Goal: Task Accomplishment & Management: Manage account settings

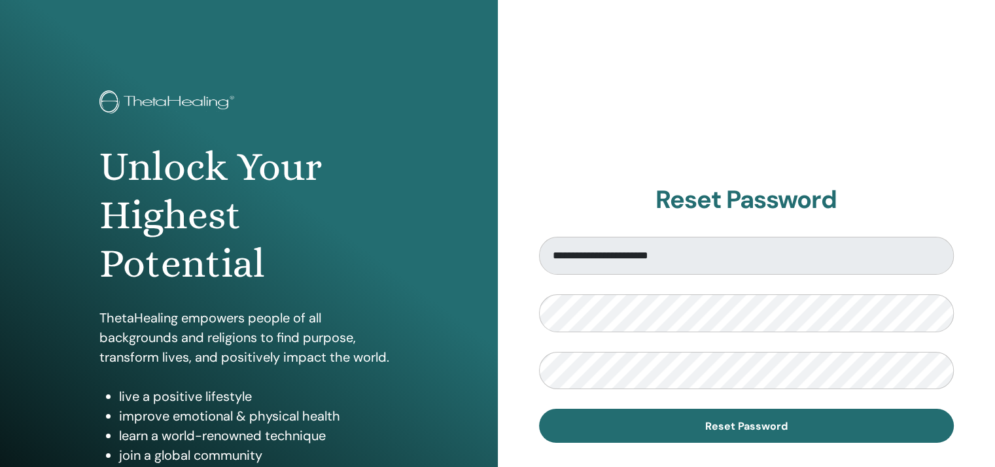
click at [531, 330] on div "**********" at bounding box center [747, 314] width 498 height 628
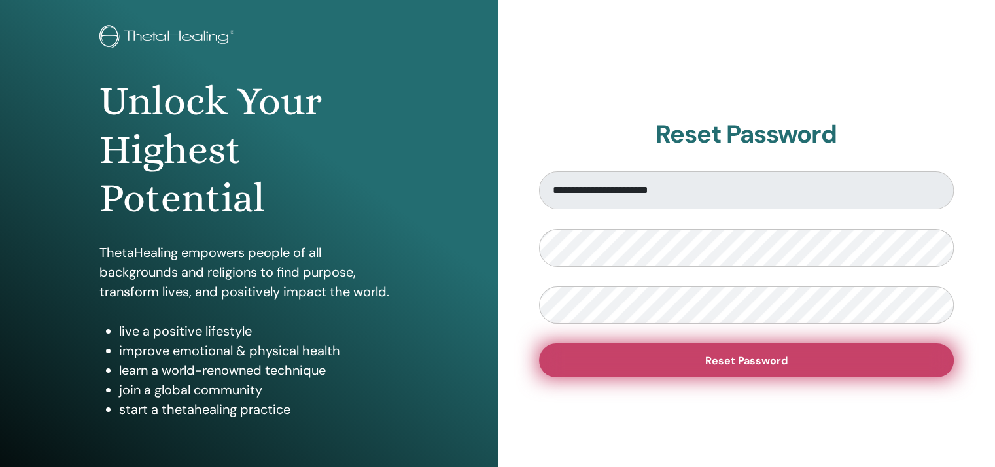
click at [698, 354] on button "Reset Password" at bounding box center [746, 361] width 415 height 34
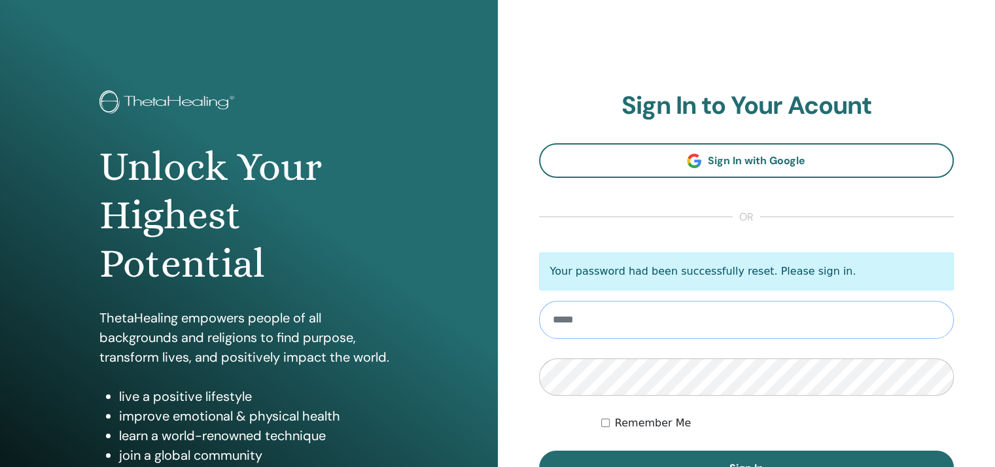
scroll to position [65, 0]
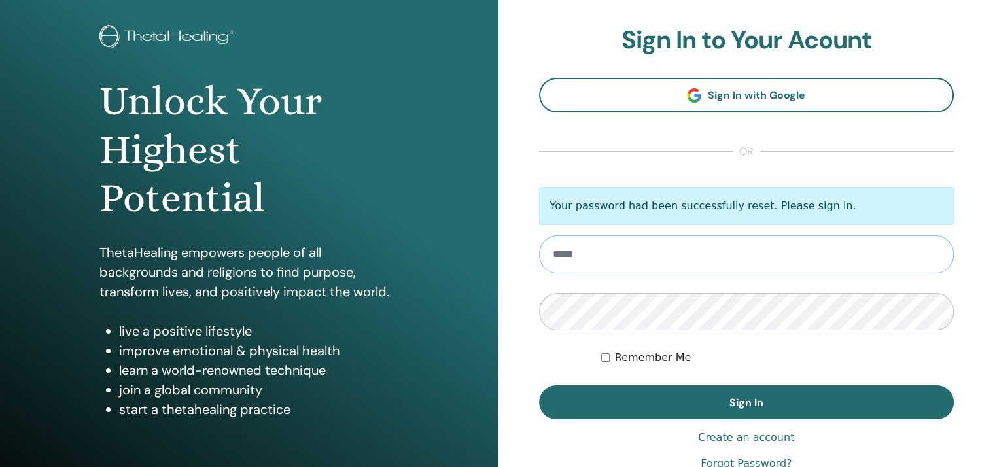
type input "**********"
click at [599, 353] on form "**********" at bounding box center [746, 303] width 415 height 233
click at [619, 352] on label "Remember Me" at bounding box center [653, 358] width 77 height 16
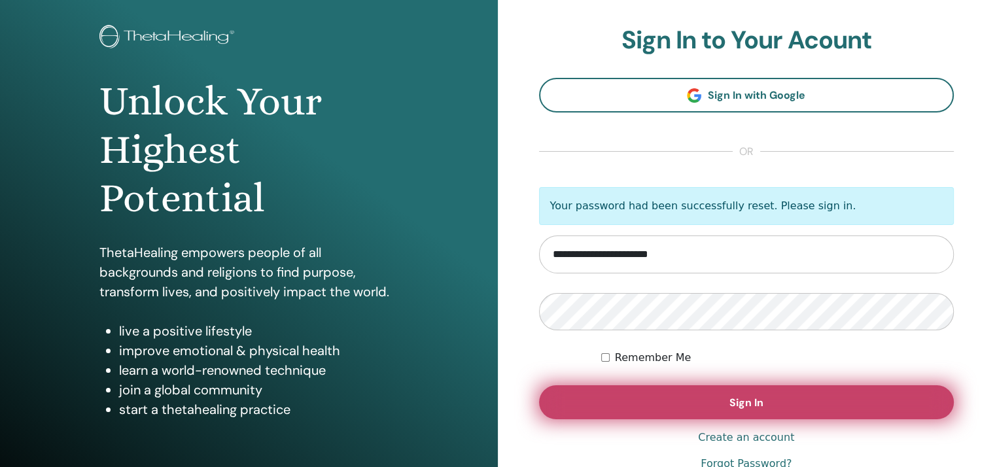
click at [646, 415] on button "Sign In" at bounding box center [746, 402] width 415 height 34
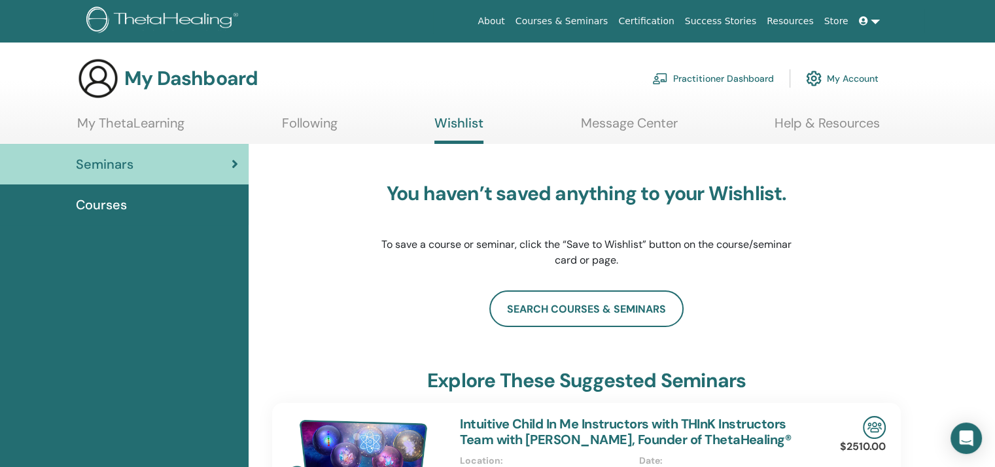
click at [875, 12] on link at bounding box center [869, 21] width 31 height 24
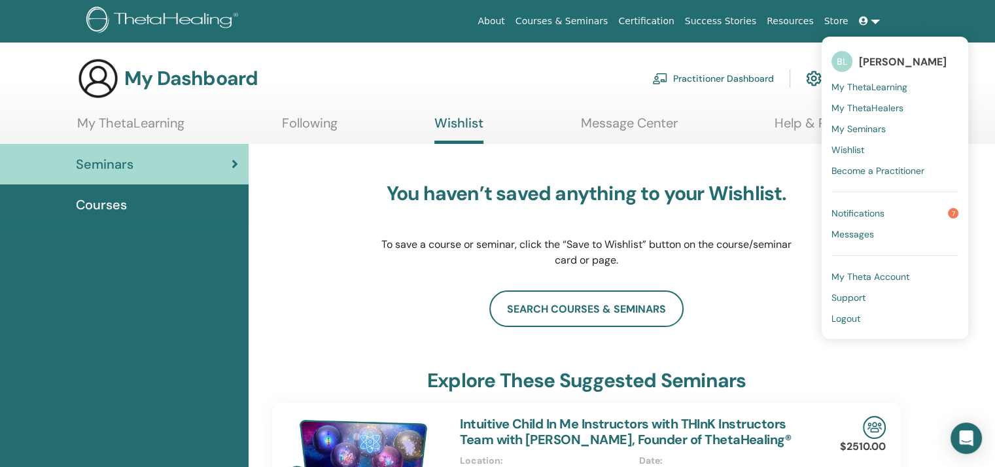
click at [843, 319] on span "Logout" at bounding box center [846, 319] width 29 height 12
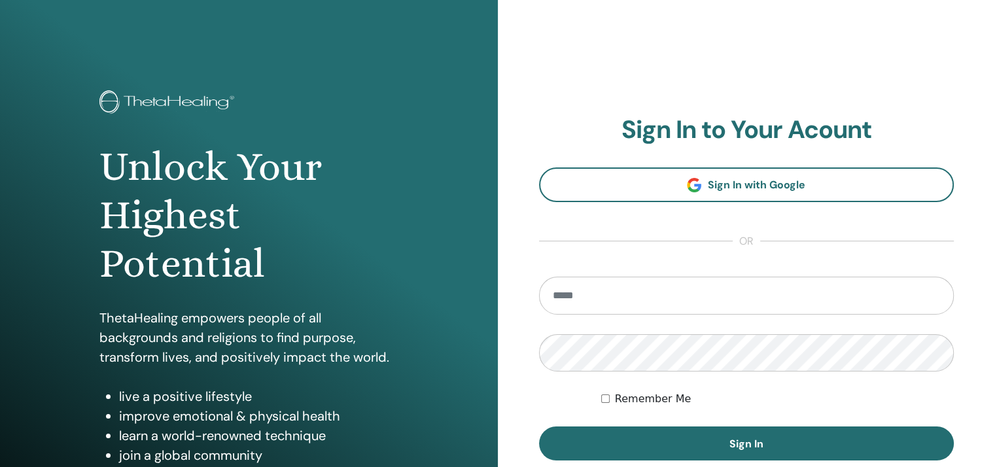
type input "**********"
click at [493, 351] on div "**********" at bounding box center [497, 314] width 995 height 628
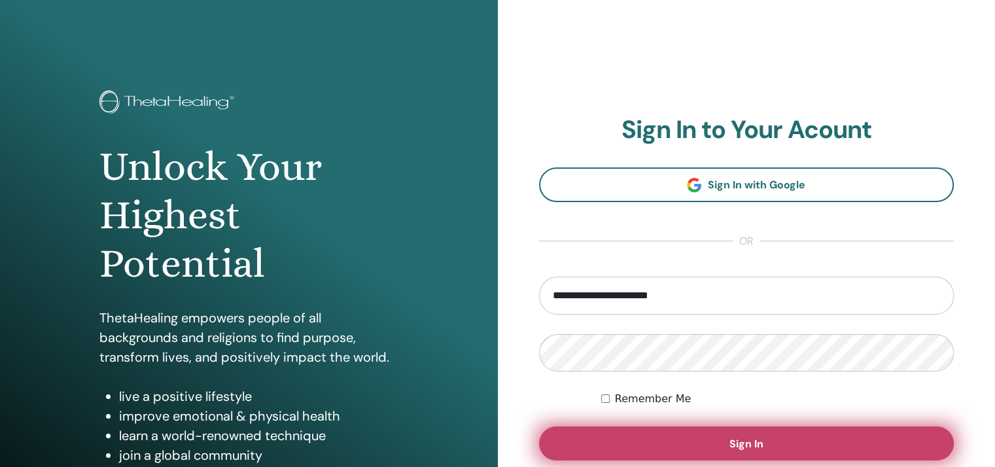
click at [838, 436] on button "Sign In" at bounding box center [746, 444] width 415 height 34
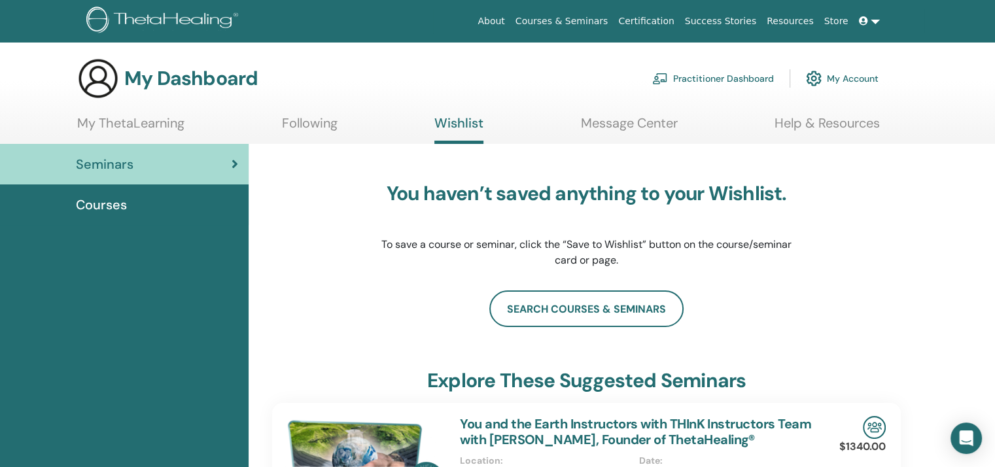
click at [838, 16] on link "Store" at bounding box center [836, 21] width 35 height 24
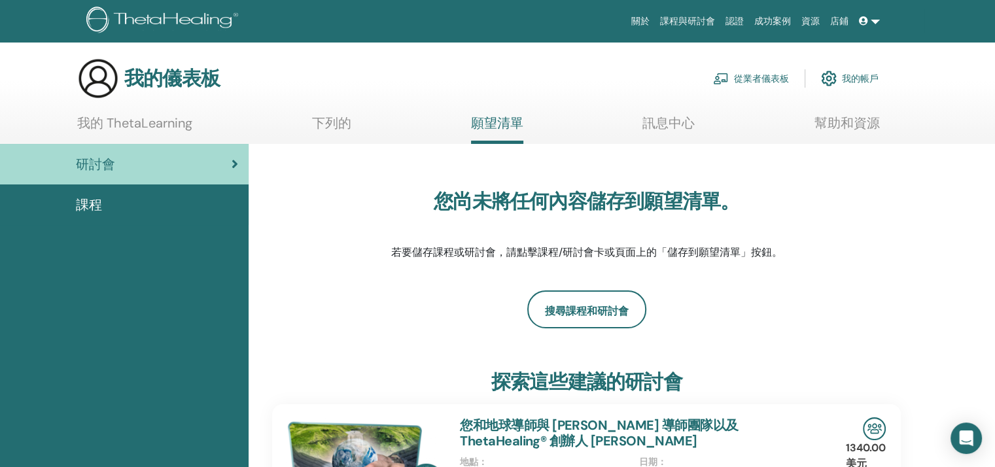
click at [839, 18] on font "店鋪" at bounding box center [839, 21] width 18 height 10
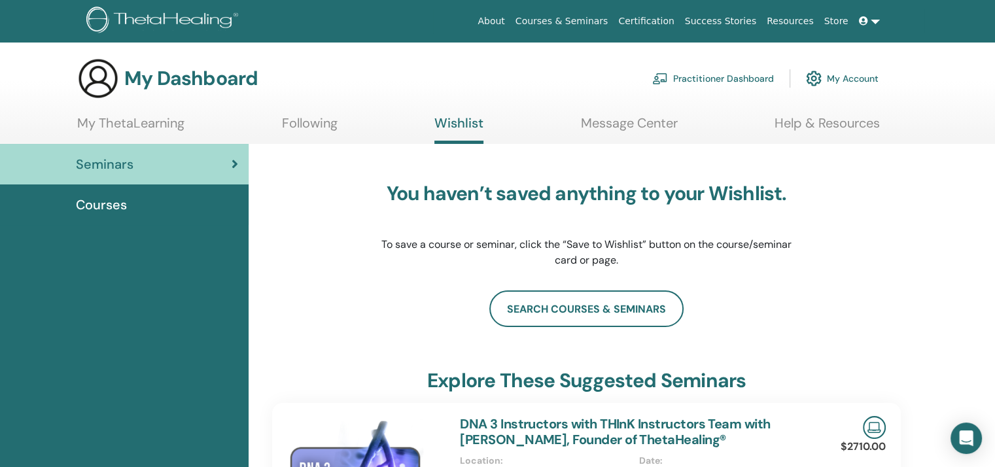
click at [871, 22] on span at bounding box center [865, 21] width 12 height 10
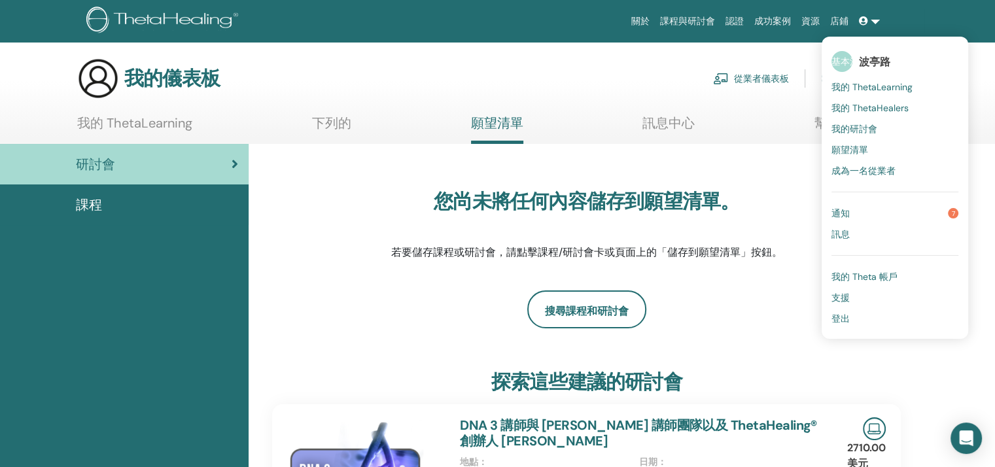
click at [851, 276] on font "我的 Theta 帳戶" at bounding box center [865, 277] width 66 height 12
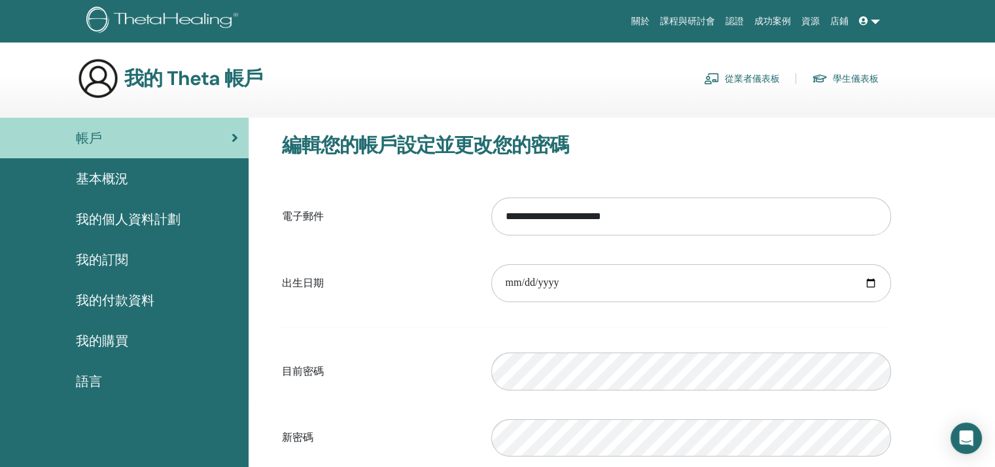
click at [114, 181] on font "基本概況" at bounding box center [102, 178] width 52 height 17
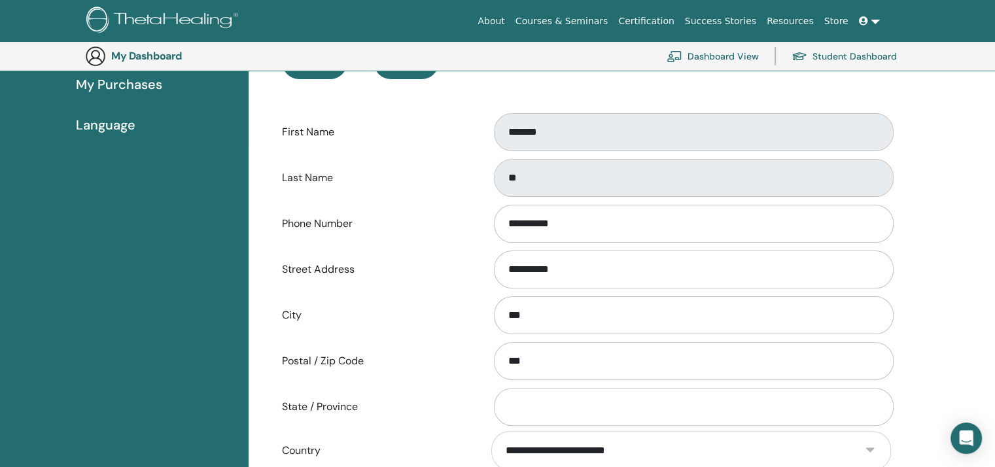
scroll to position [94, 0]
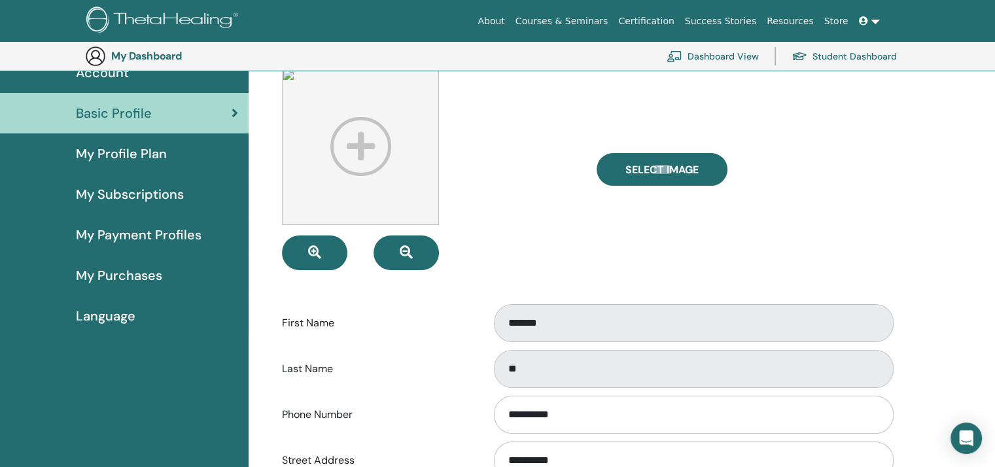
click at [357, 137] on img at bounding box center [360, 146] width 157 height 157
click at [319, 254] on icon "button" at bounding box center [314, 252] width 13 height 13
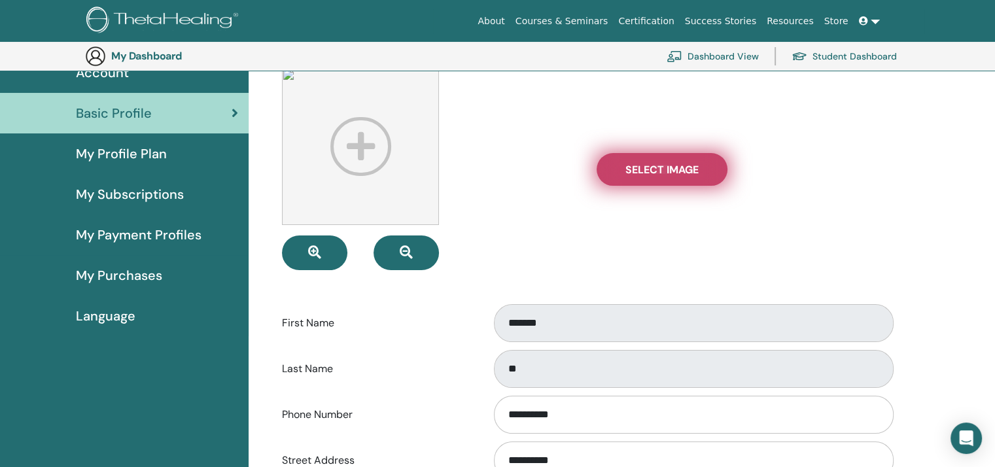
click at [640, 168] on span "Select Image" at bounding box center [662, 170] width 73 height 14
click at [654, 168] on input "Select Image" at bounding box center [662, 169] width 17 height 9
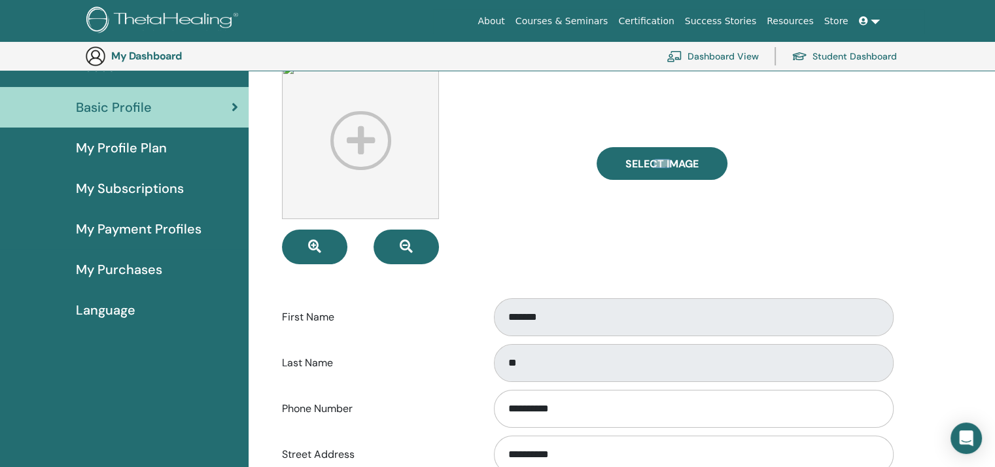
scroll to position [0, 0]
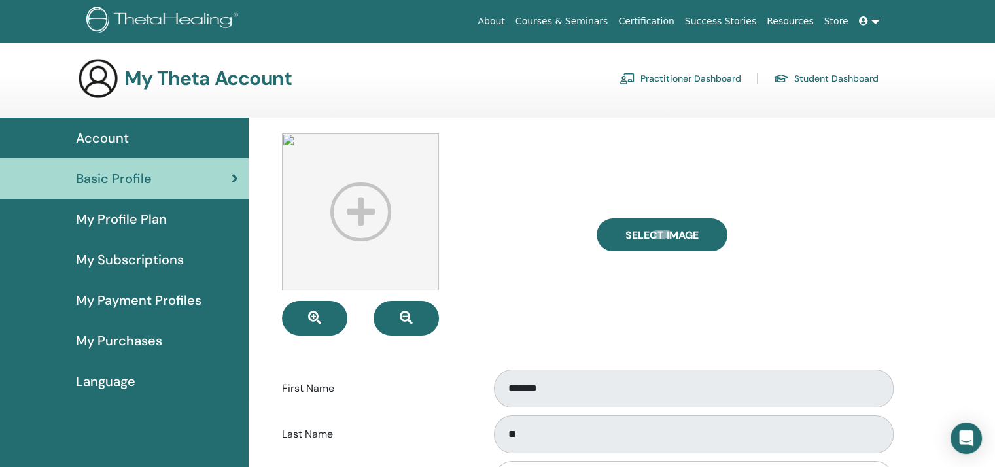
click at [126, 214] on span "My Profile Plan" at bounding box center [121, 219] width 91 height 20
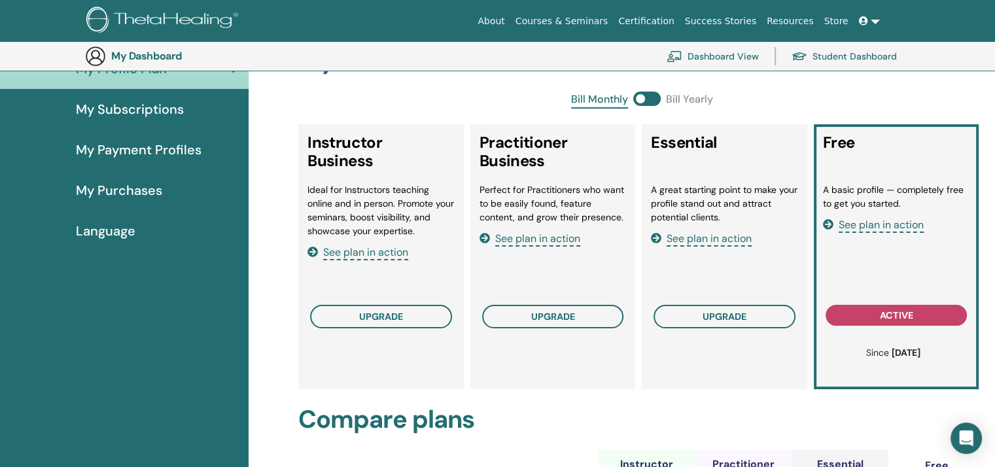
scroll to position [160, 0]
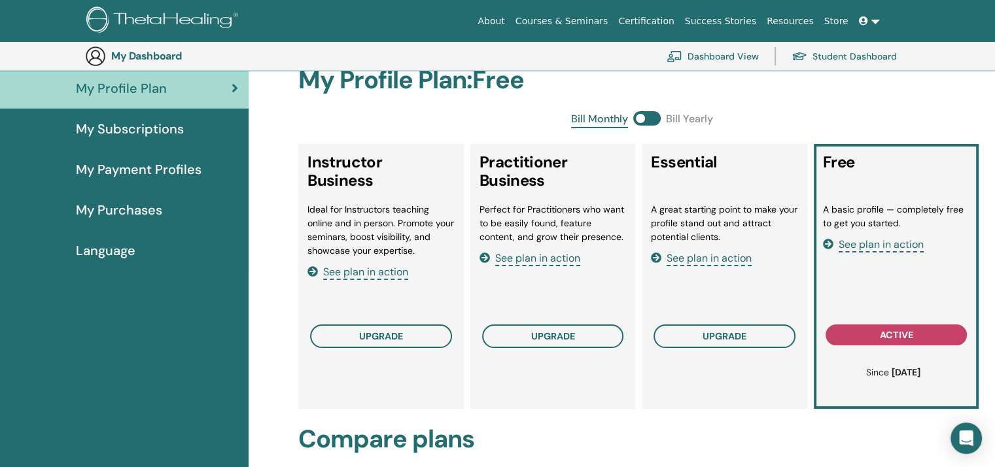
click at [120, 249] on span "Language" at bounding box center [106, 251] width 60 height 20
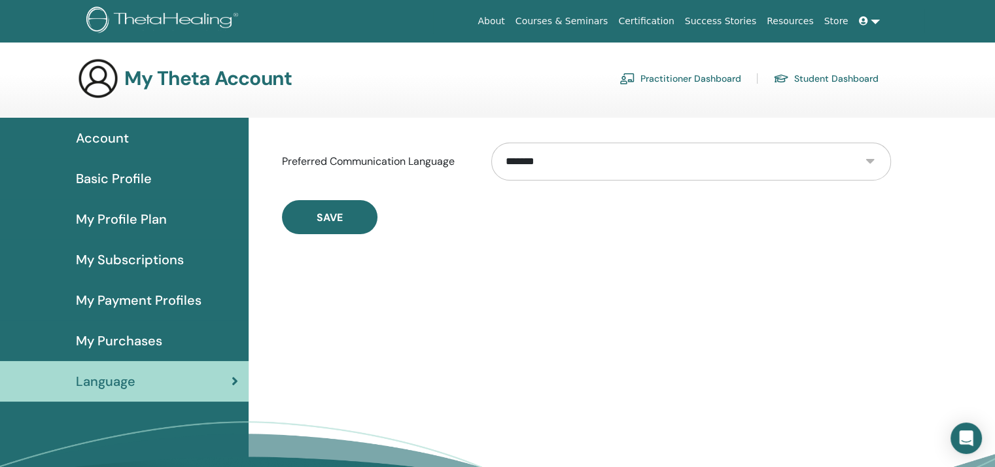
click at [616, 166] on select "**********" at bounding box center [690, 162] width 399 height 38
click at [570, 110] on section "My Theta Account Practitioner Dashboard Student Dashboard" at bounding box center [497, 88] width 995 height 60
click at [109, 334] on span "My Purchases" at bounding box center [119, 341] width 86 height 20
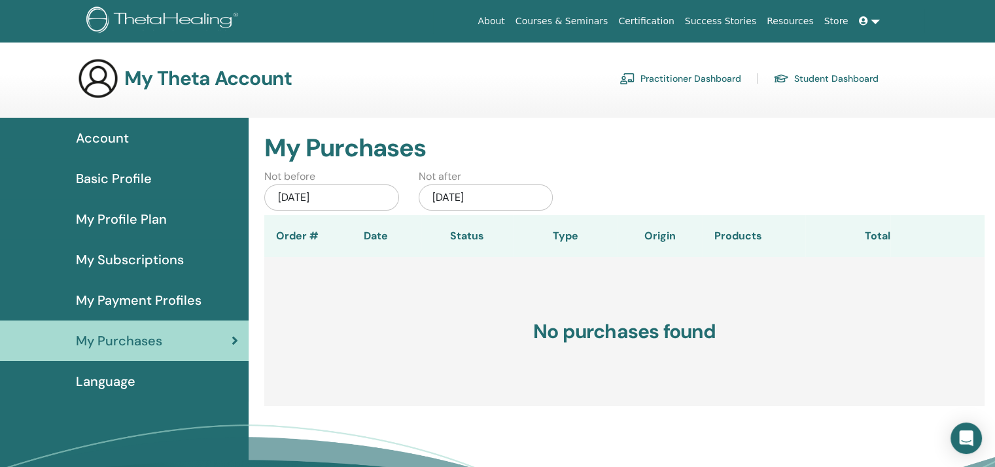
click at [175, 300] on span "My Payment Profiles" at bounding box center [139, 301] width 126 height 20
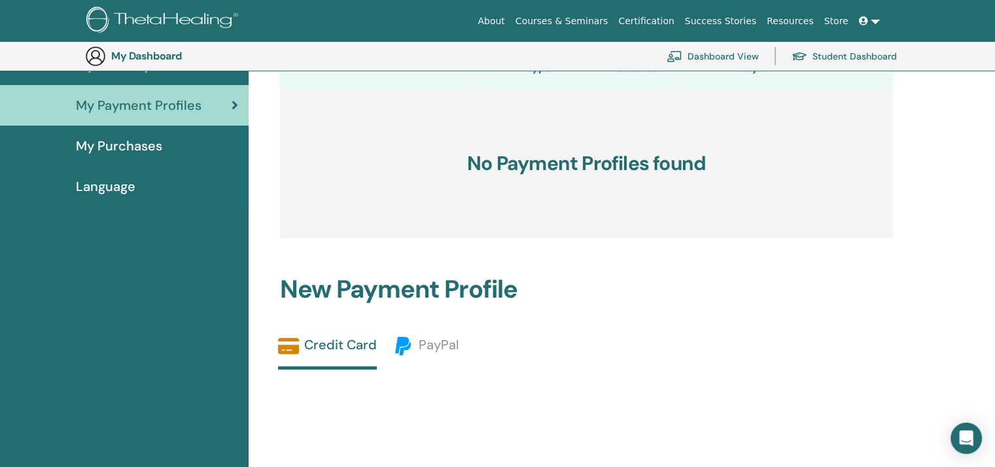
scroll to position [160, 0]
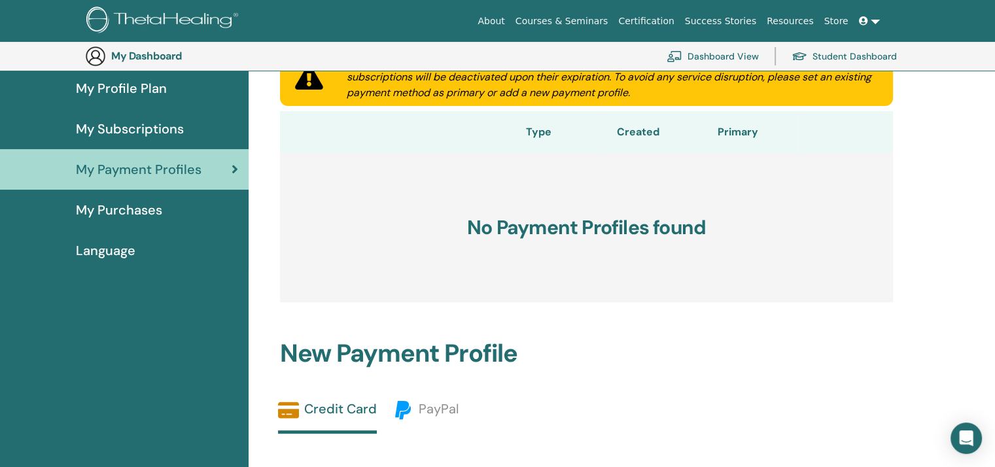
click at [124, 128] on span "My Subscriptions" at bounding box center [130, 129] width 108 height 20
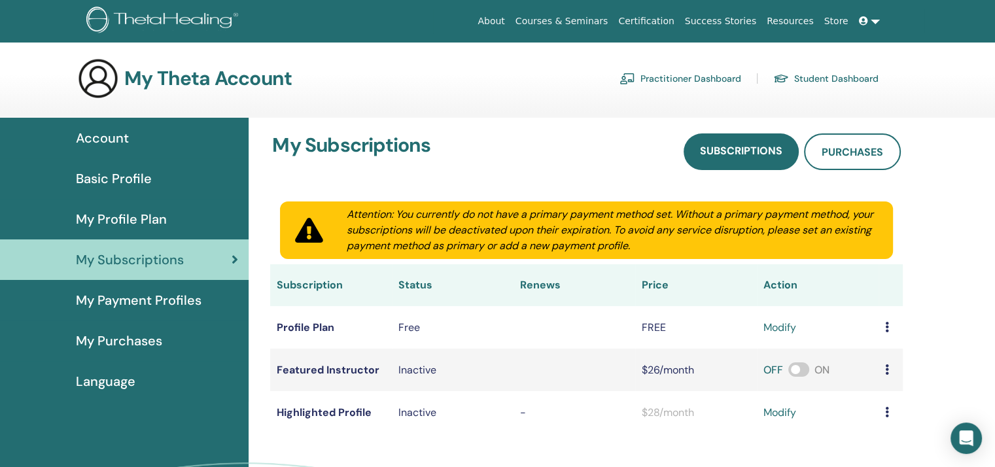
click at [179, 221] on div "My Profile Plan" at bounding box center [124, 219] width 228 height 20
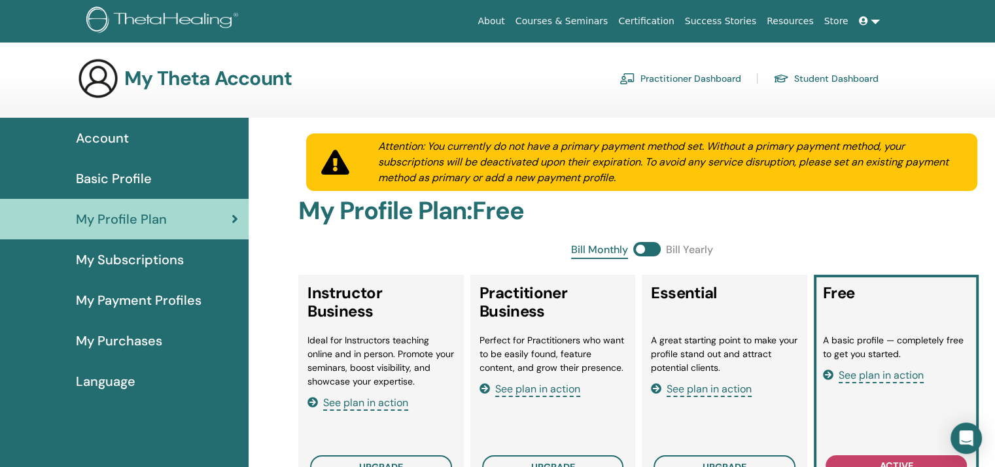
click at [132, 171] on span "Basic Profile" at bounding box center [114, 179] width 76 height 20
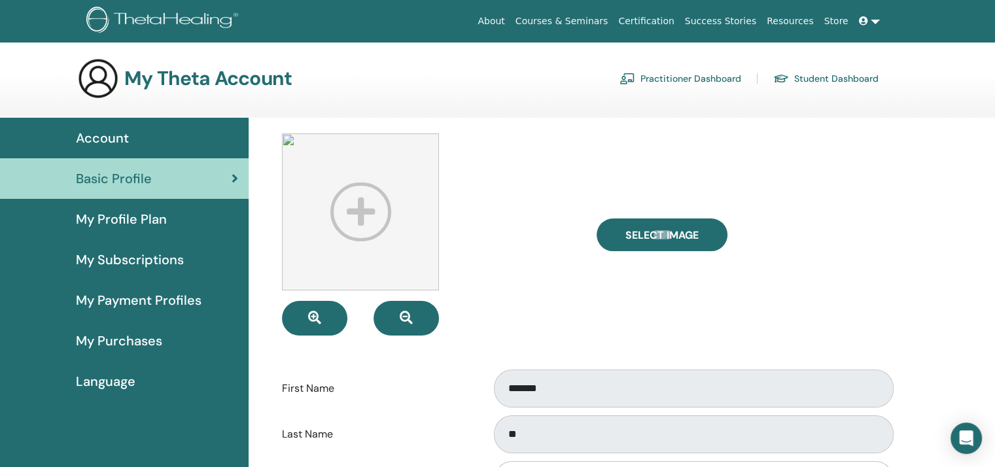
click at [578, 19] on link "Courses & Seminars" at bounding box center [561, 21] width 103 height 24
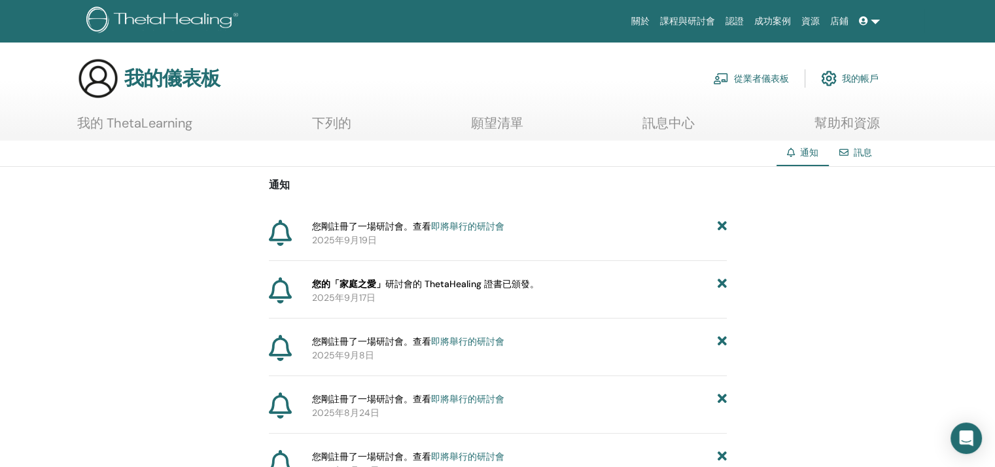
click at [858, 150] on font "訊息" at bounding box center [863, 153] width 18 height 12
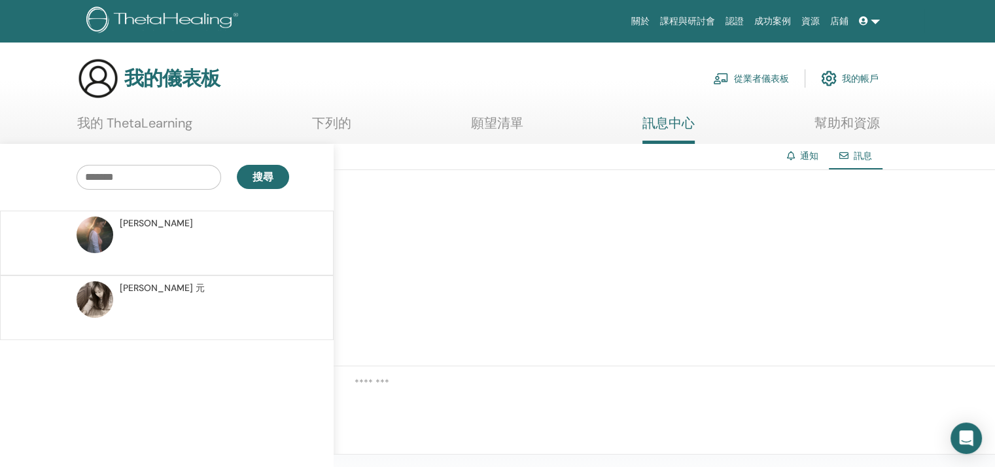
click at [150, 232] on p at bounding box center [215, 249] width 190 height 39
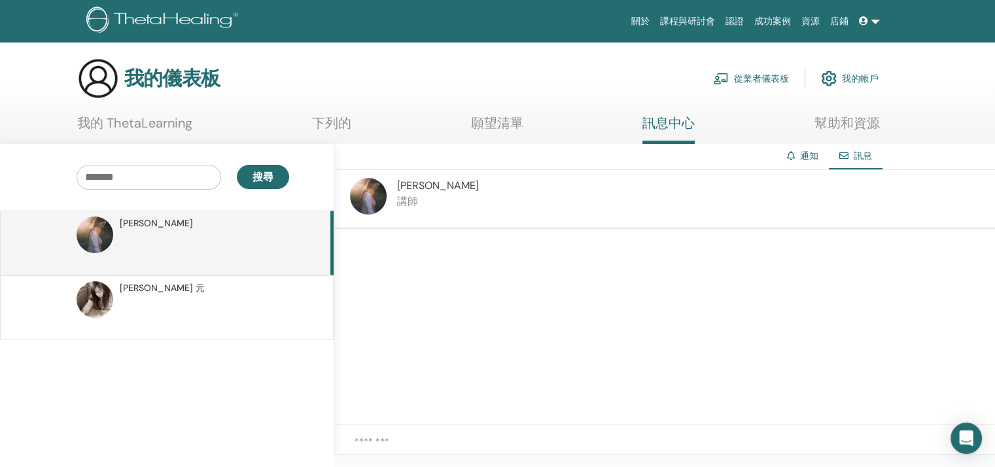
click at [141, 296] on p at bounding box center [215, 314] width 190 height 39
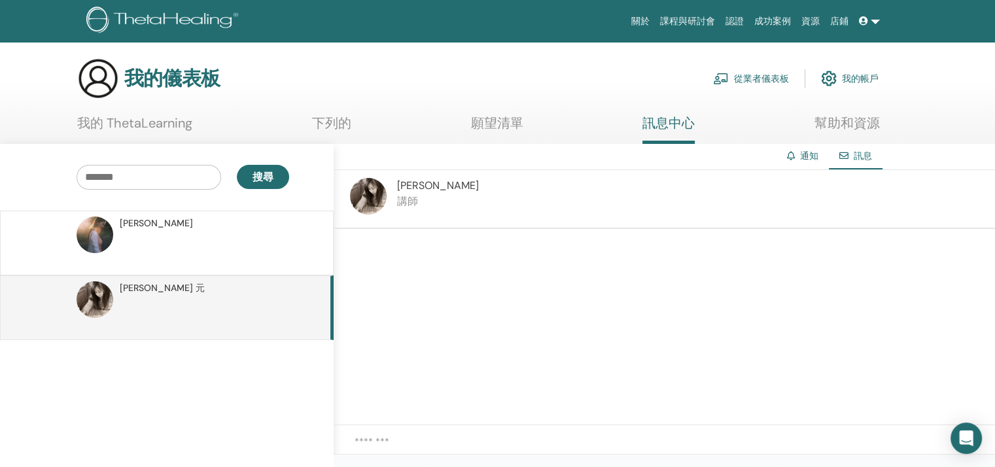
click at [343, 128] on font "下列的" at bounding box center [331, 123] width 39 height 17
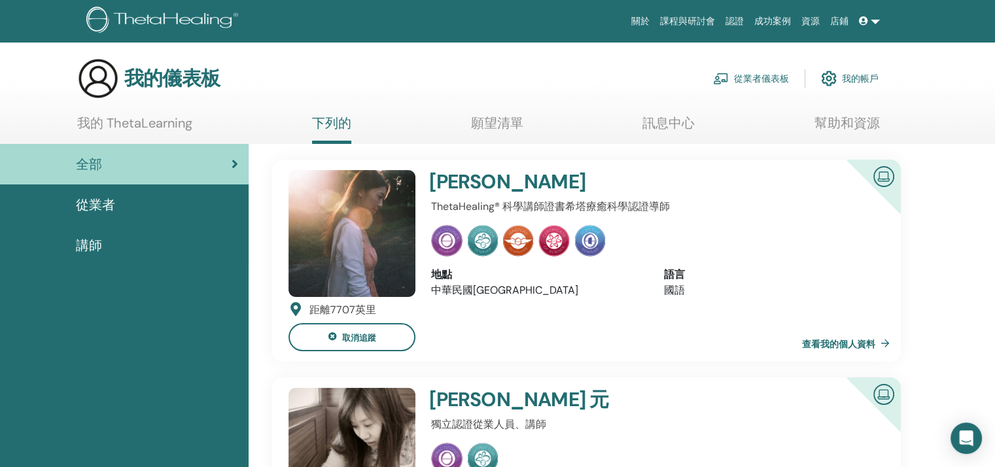
scroll to position [65, 0]
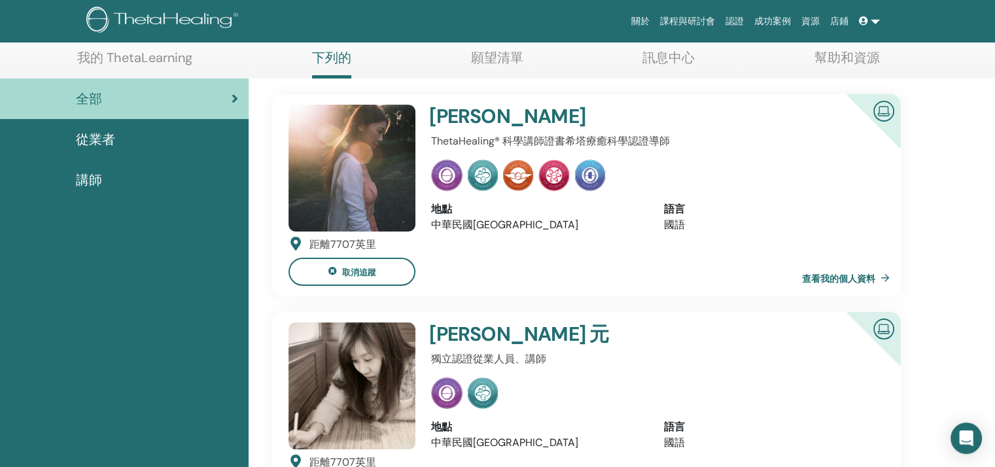
click at [843, 274] on font "查看我的個人資料" at bounding box center [838, 279] width 73 height 12
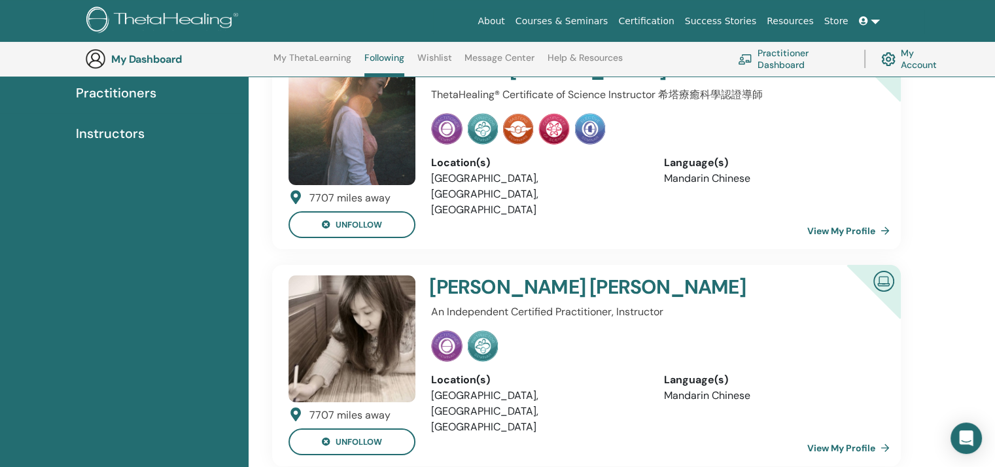
scroll to position [230, 0]
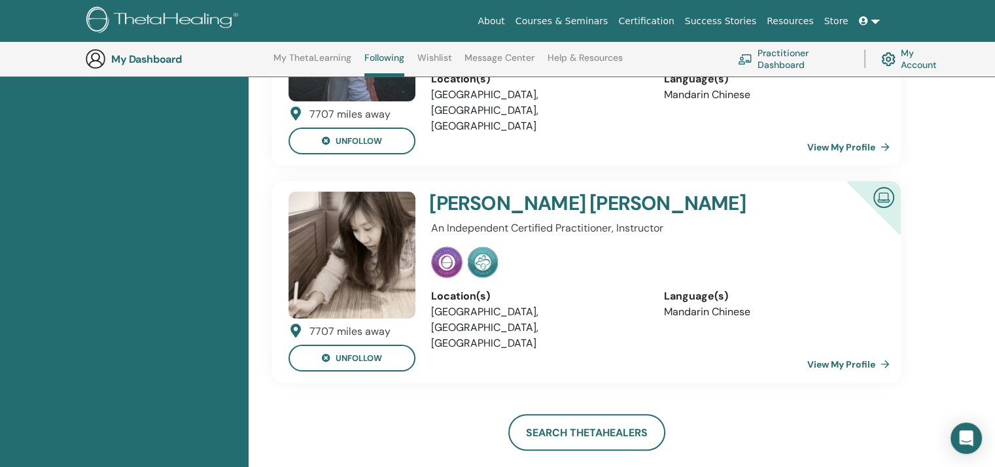
click at [836, 366] on link "View My Profile" at bounding box center [851, 364] width 88 height 26
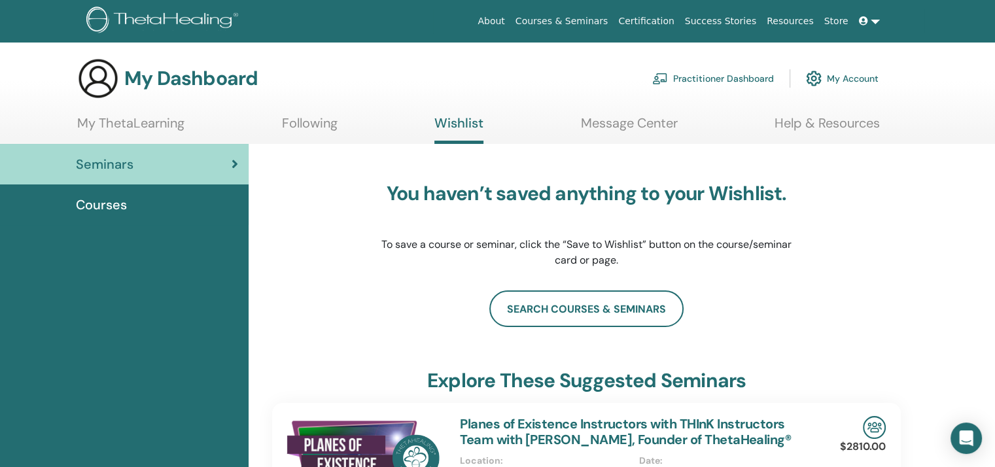
click at [879, 24] on link at bounding box center [869, 21] width 31 height 24
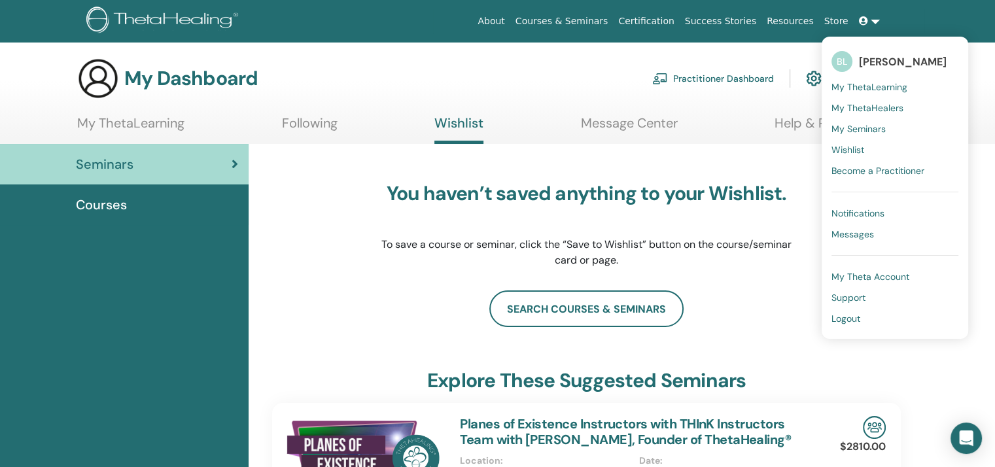
click at [894, 213] on link "Notifications" at bounding box center [895, 213] width 127 height 21
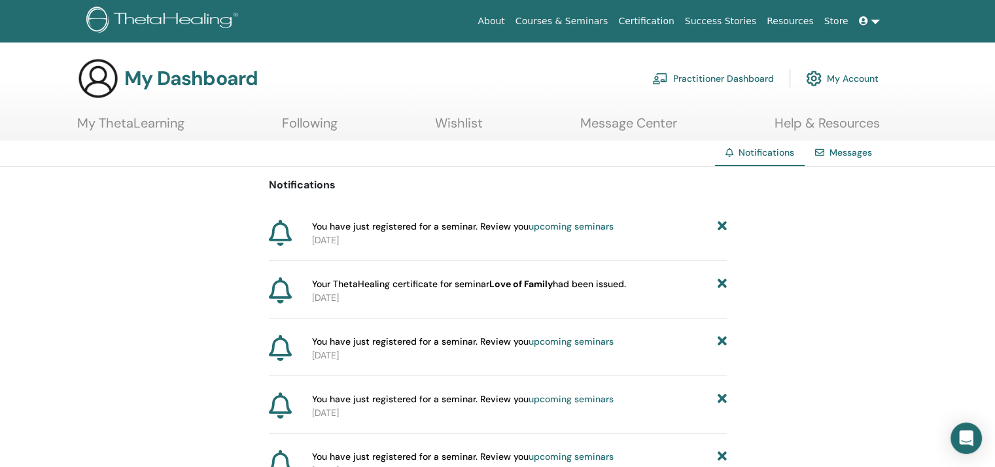
click at [846, 76] on link "My Account" at bounding box center [842, 78] width 73 height 29
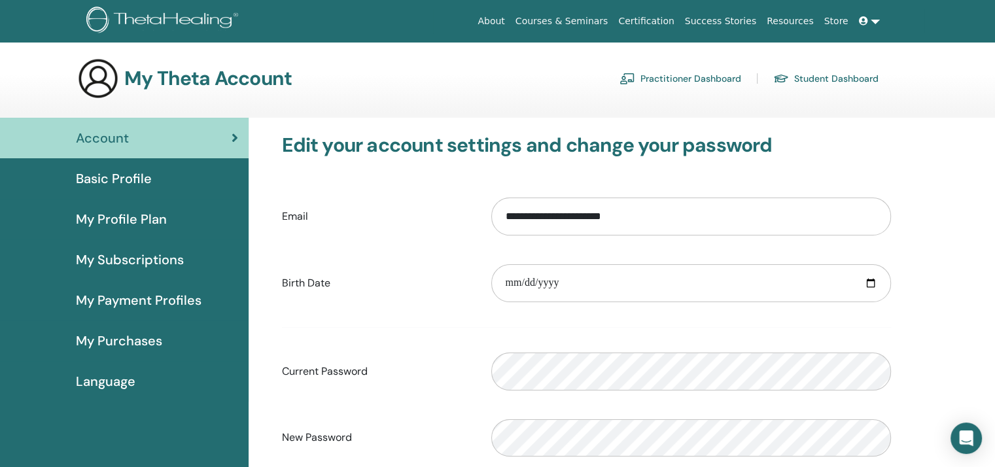
click at [107, 387] on span "Language" at bounding box center [106, 382] width 60 height 20
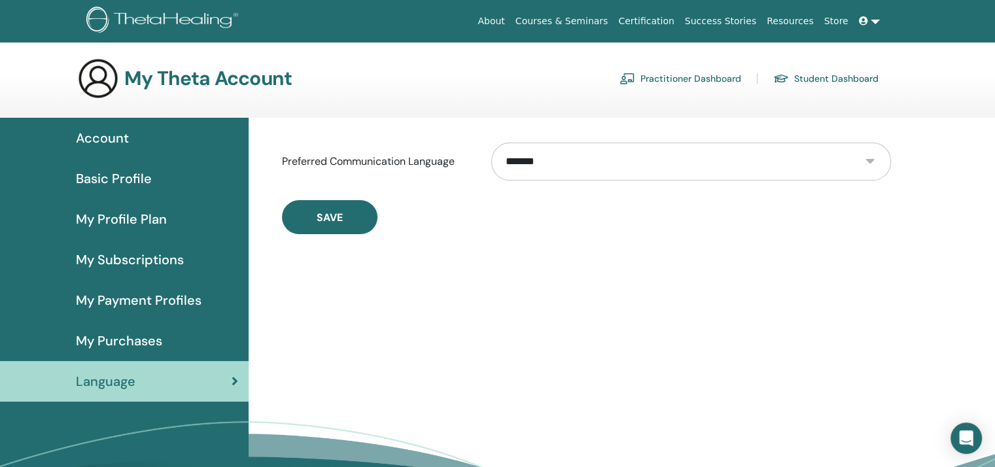
click at [709, 149] on select "**********" at bounding box center [690, 162] width 399 height 38
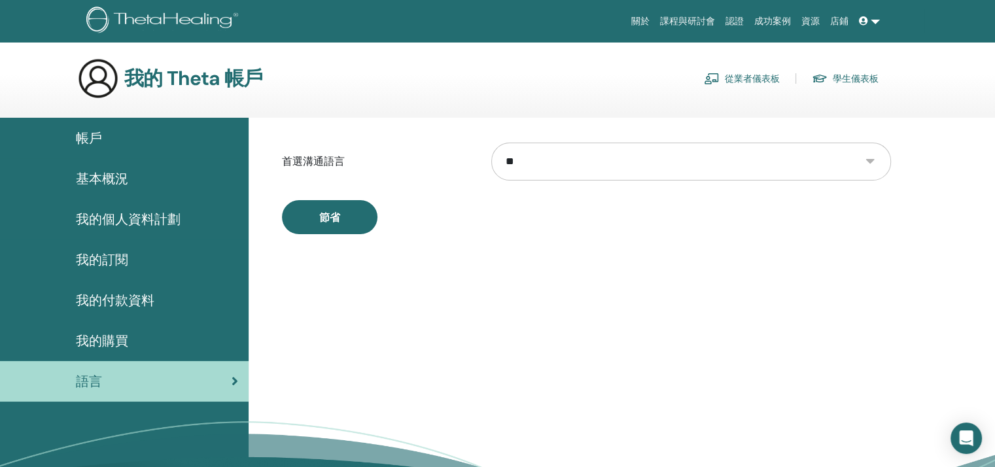
click at [631, 166] on select "** ** **** *** **** ** **** **** *** *** ***** ***** *** ****** *** *** *** ***…" at bounding box center [690, 162] width 399 height 38
select select "***"
click at [491, 143] on select "** ** **** *** **** ** **** **** *** *** ***** ***** *** ****** *** *** *** ***…" at bounding box center [690, 162] width 399 height 38
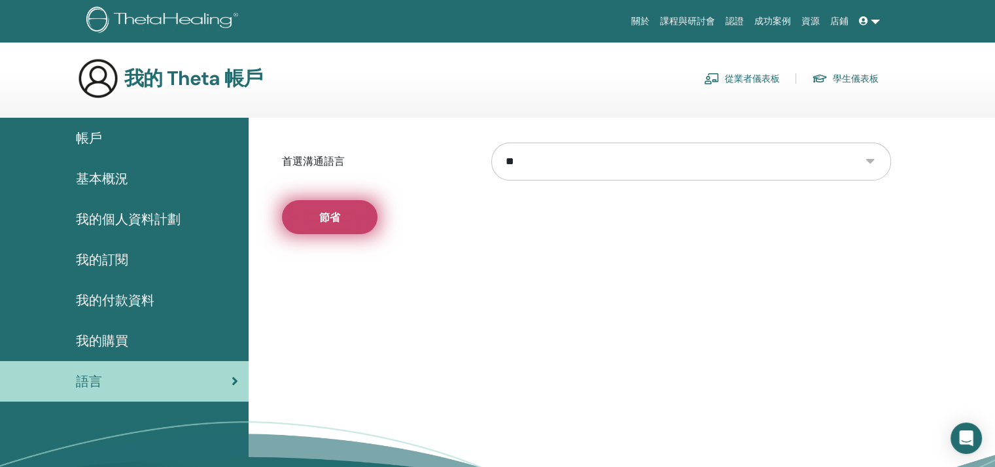
click at [325, 215] on font "節省" at bounding box center [329, 218] width 21 height 14
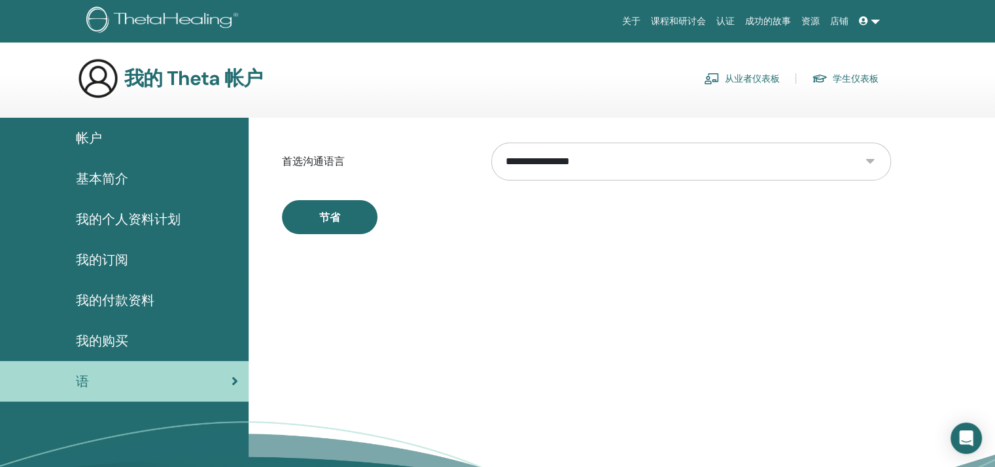
click at [105, 141] on div "帐户" at bounding box center [124, 138] width 228 height 20
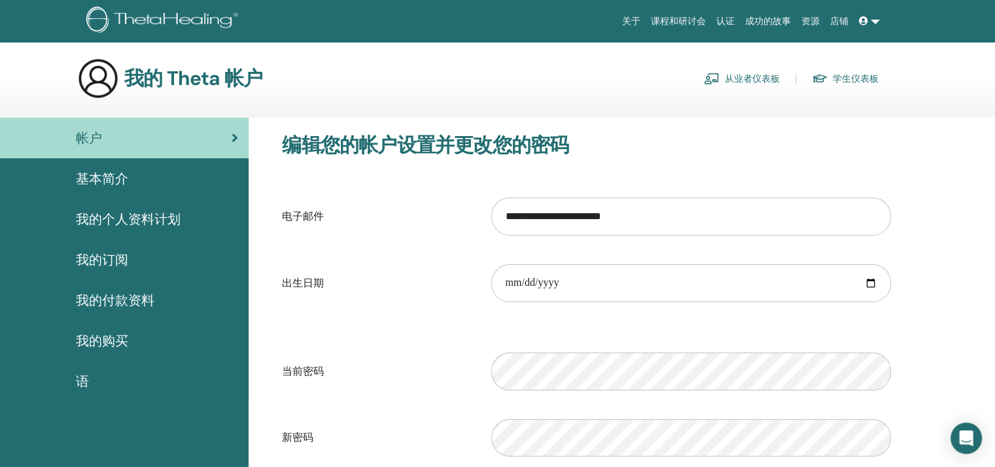
click at [109, 171] on span "基本简介" at bounding box center [102, 179] width 52 height 20
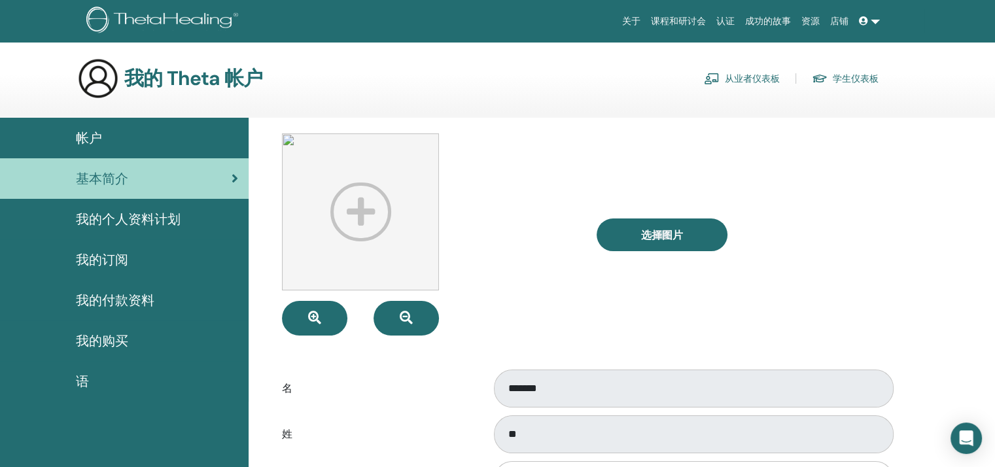
click at [115, 214] on span "我的个人资料计划" at bounding box center [128, 219] width 105 height 20
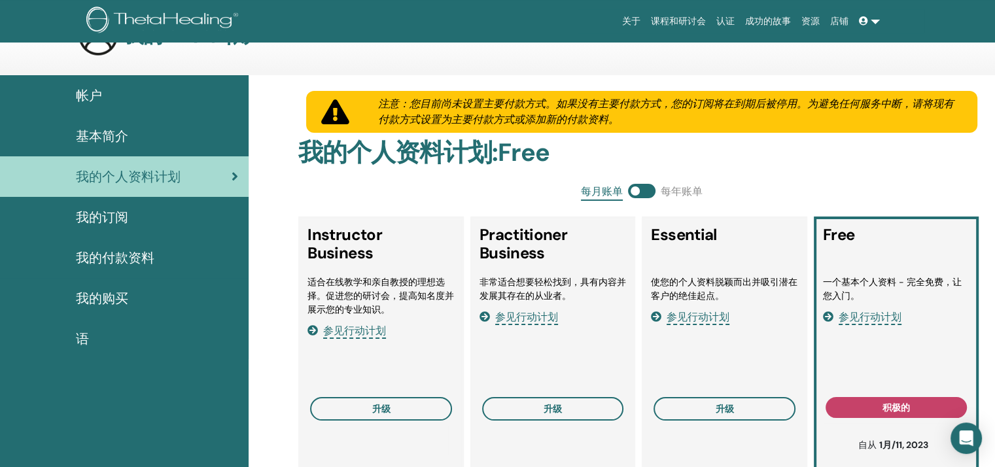
scroll to position [65, 0]
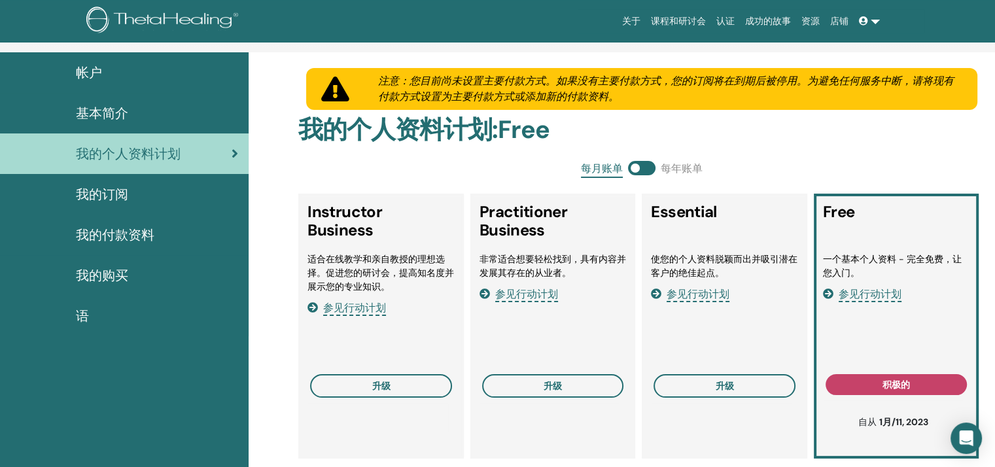
click at [137, 194] on div "我的订阅" at bounding box center [124, 195] width 228 height 20
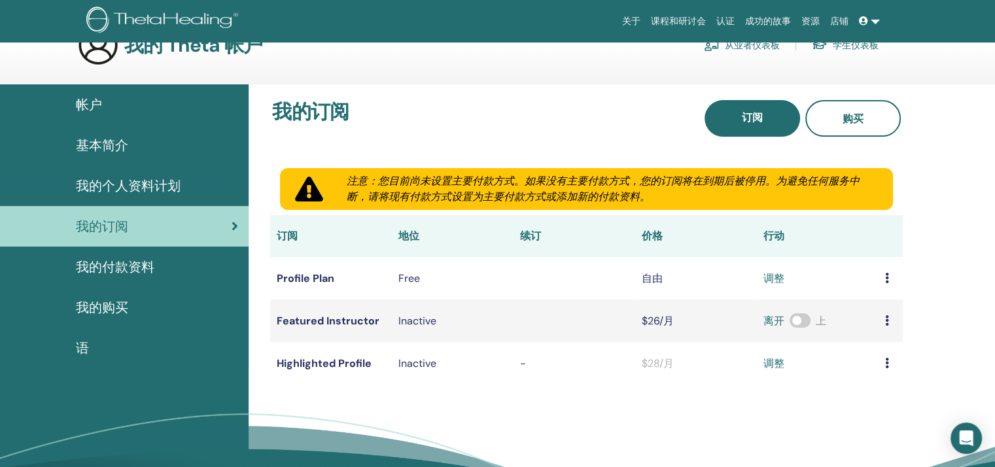
scroll to position [65, 0]
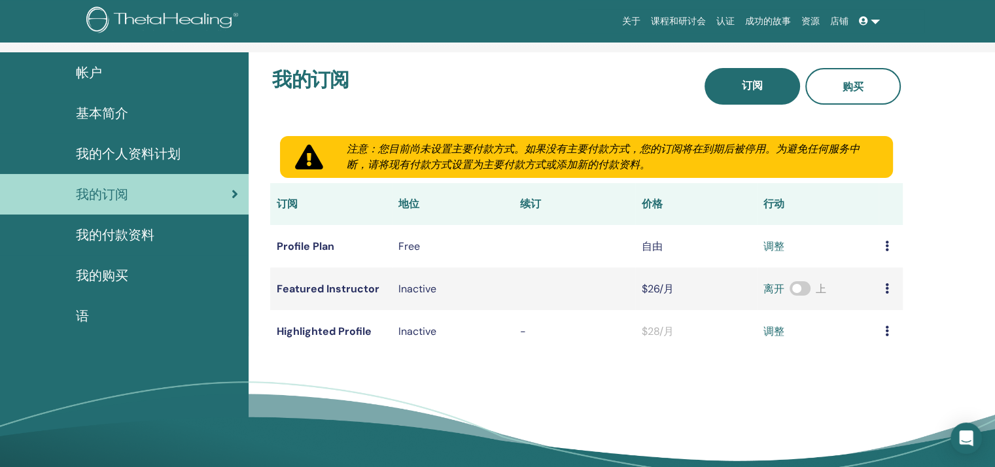
click at [127, 239] on span "我的付款资料" at bounding box center [115, 235] width 79 height 20
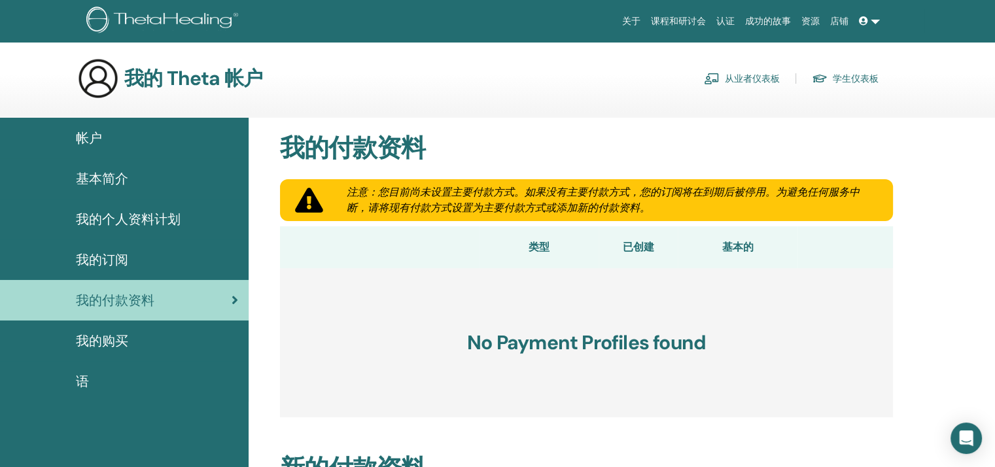
click at [102, 339] on span "我的购买" at bounding box center [102, 341] width 52 height 20
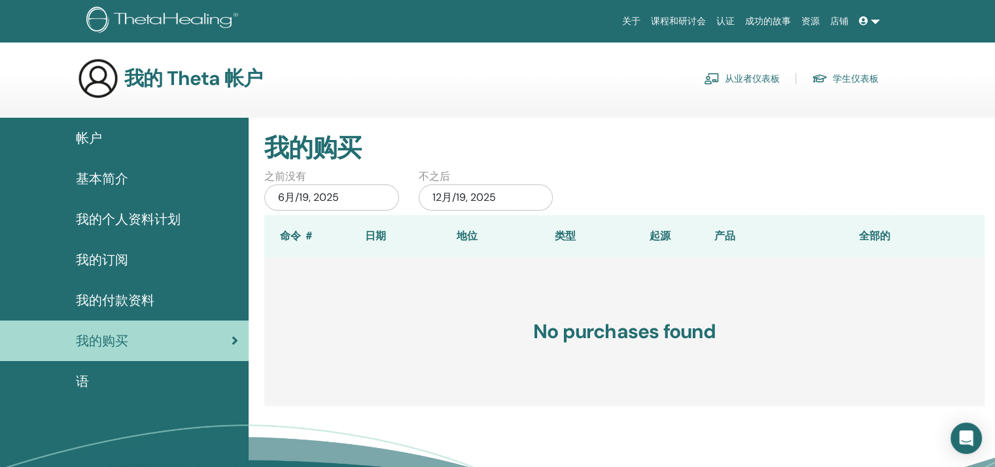
click at [730, 16] on link "认证" at bounding box center [725, 21] width 29 height 24
